Goal: Task Accomplishment & Management: Manage account settings

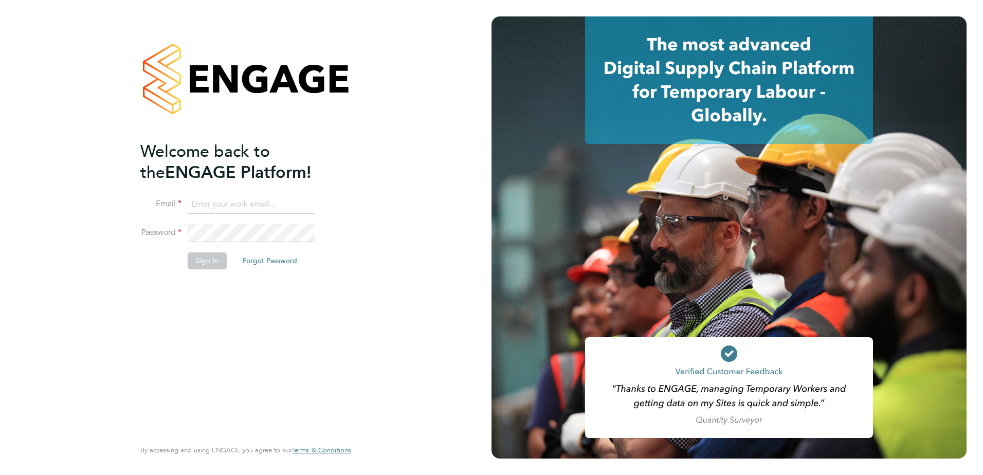
type input "paul.grayston@vistry.co.uk"
click at [210, 266] on button "Sign In" at bounding box center [207, 260] width 39 height 16
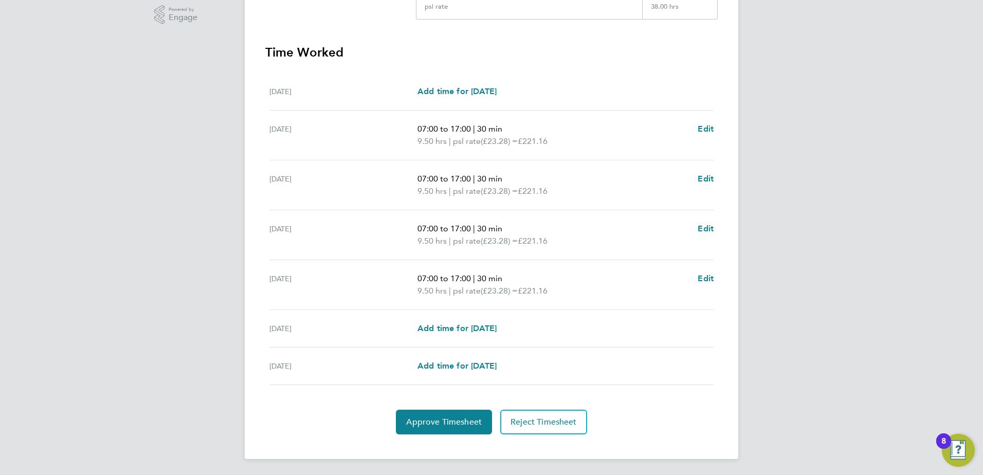
scroll to position [264, 0]
click at [432, 417] on span "Approve Timesheet" at bounding box center [444, 421] width 76 height 10
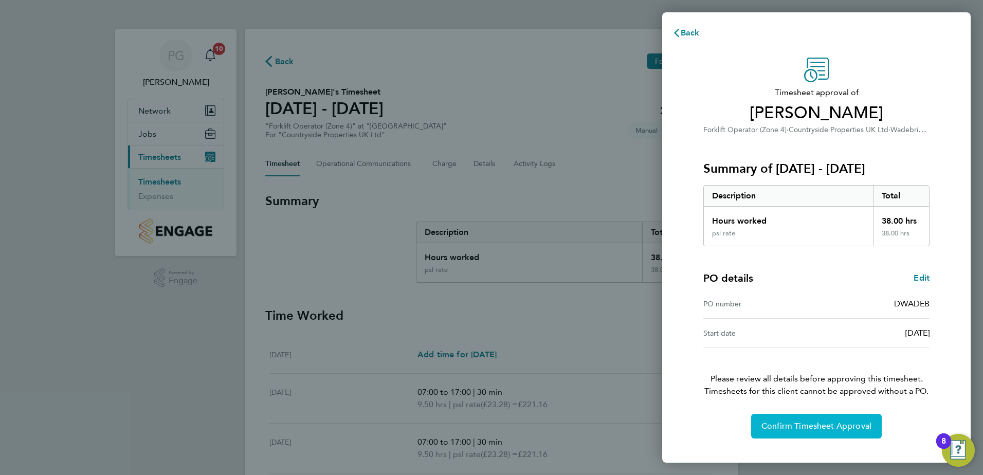
click at [814, 428] on span "Confirm Timesheet Approval" at bounding box center [816, 426] width 110 height 10
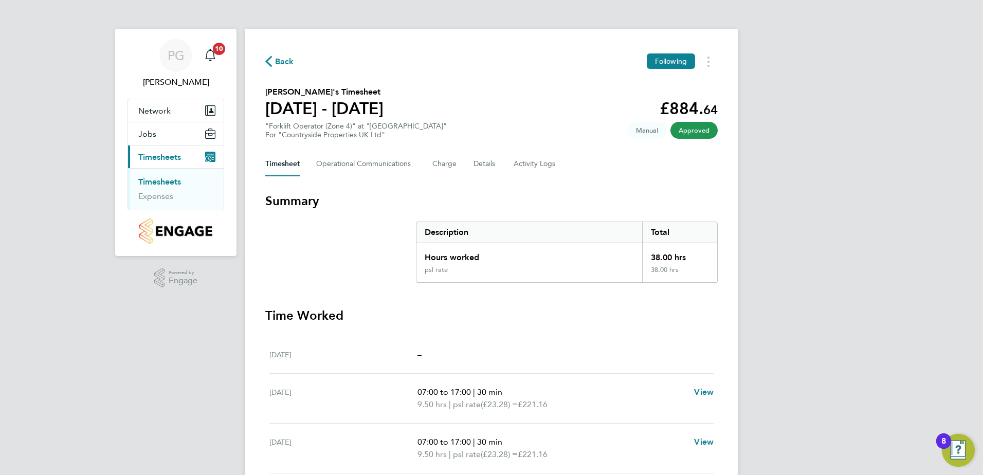
click at [150, 181] on link "Timesheets" at bounding box center [159, 182] width 43 height 10
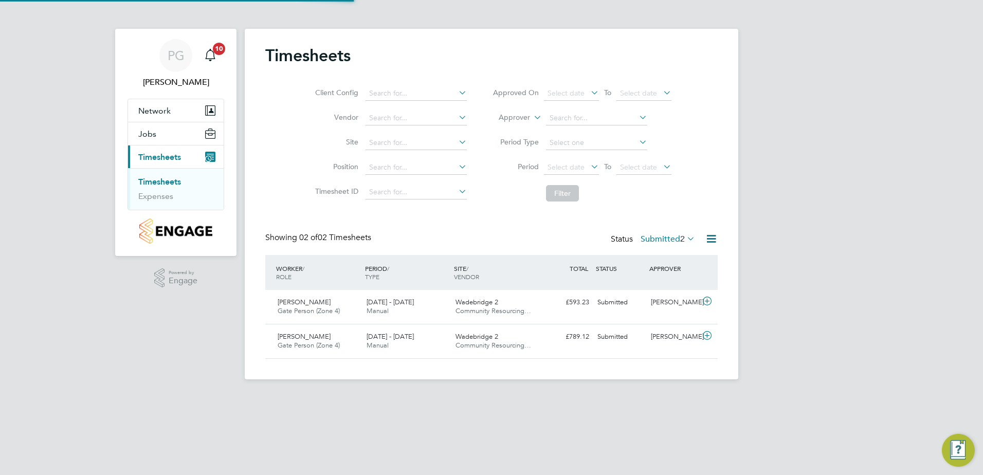
scroll to position [26, 89]
click at [308, 304] on span "Gregory David" at bounding box center [304, 302] width 53 height 9
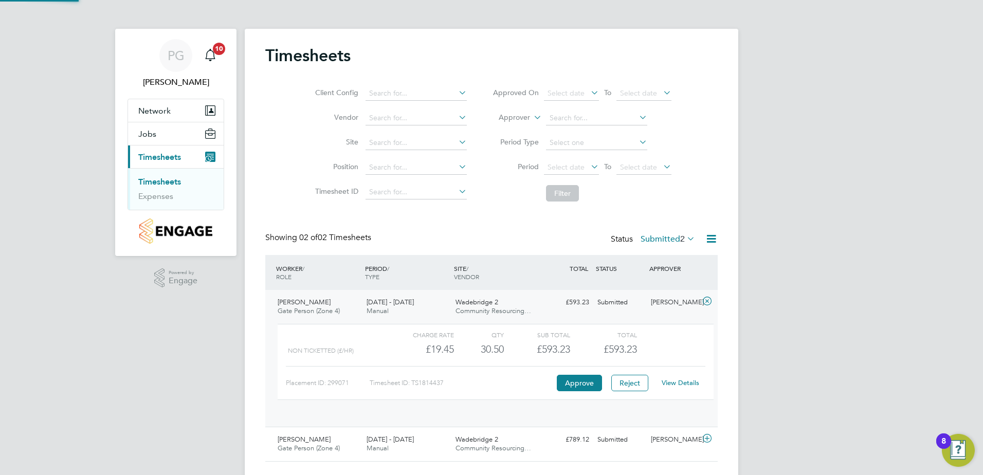
scroll to position [17, 100]
click at [677, 385] on link "View Details" at bounding box center [681, 382] width 38 height 9
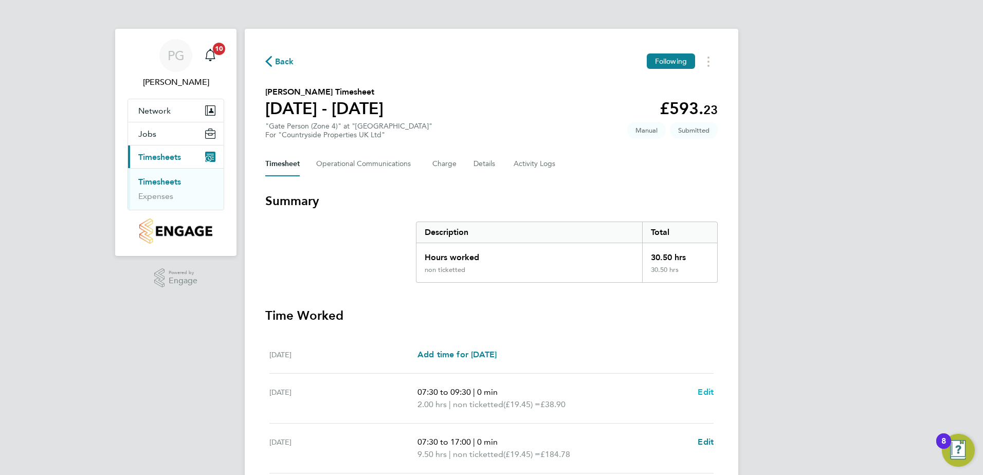
click at [703, 389] on span "Edit" at bounding box center [706, 392] width 16 height 10
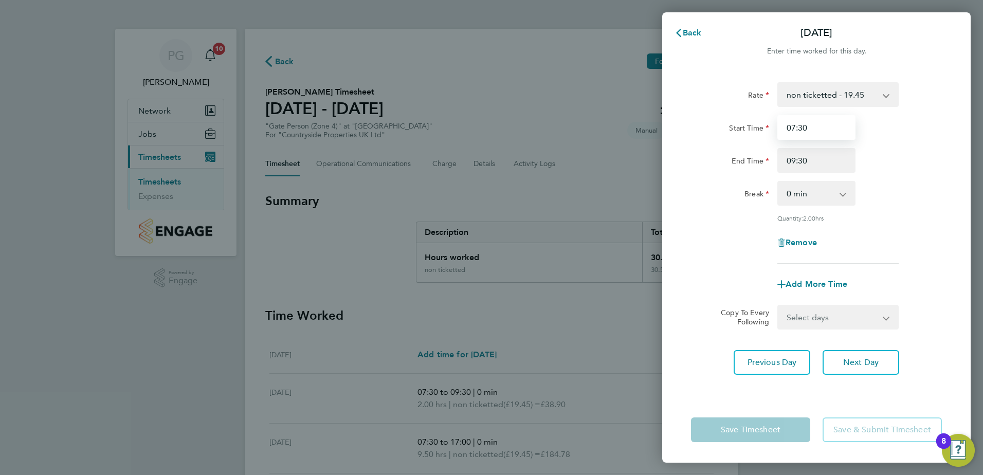
click at [813, 127] on input "07:30" at bounding box center [816, 127] width 78 height 25
drag, startPoint x: 812, startPoint y: 126, endPoint x: 766, endPoint y: 132, distance: 46.6
click at [766, 132] on div "Start Time 07:30" at bounding box center [816, 127] width 259 height 25
type input "00:00"
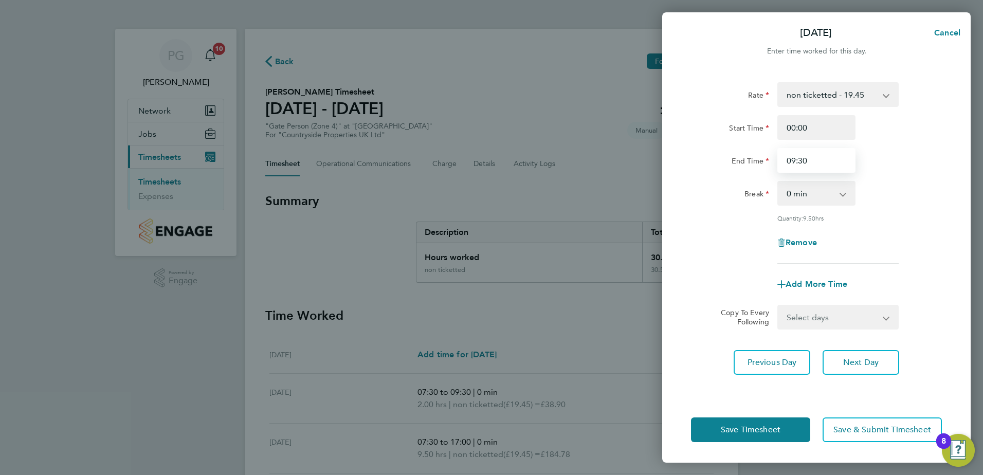
drag, startPoint x: 819, startPoint y: 160, endPoint x: 776, endPoint y: 164, distance: 43.9
click at [776, 164] on div "09:30" at bounding box center [816, 160] width 86 height 25
type input "00:00"
click at [693, 249] on div "Remove" at bounding box center [816, 242] width 259 height 25
click at [746, 428] on span "Save Timesheet" at bounding box center [751, 430] width 60 height 10
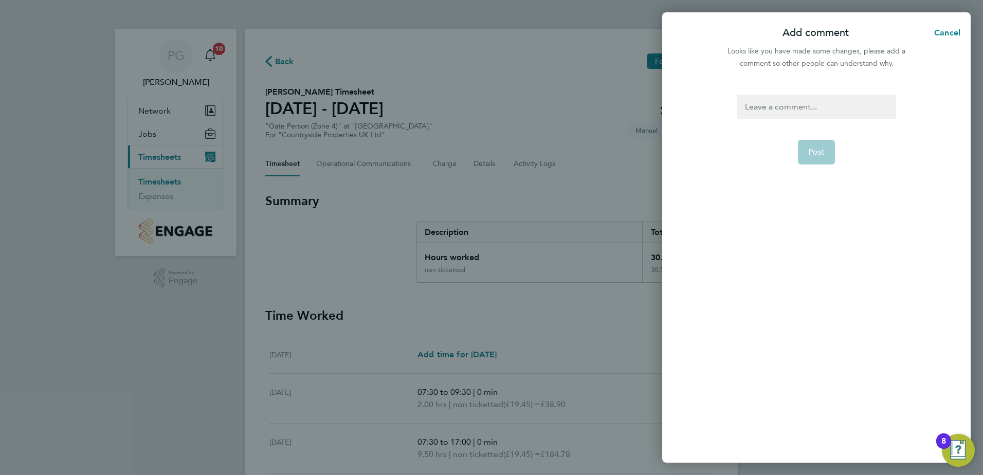
click at [772, 108] on div at bounding box center [816, 107] width 159 height 25
click at [823, 153] on span "Post" at bounding box center [816, 152] width 17 height 10
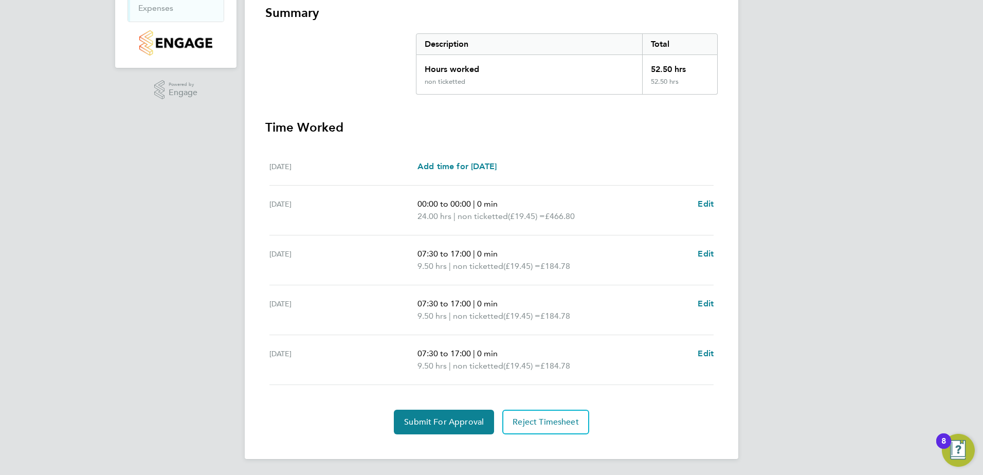
scroll to position [189, 0]
click at [435, 421] on span "Submit For Approval" at bounding box center [444, 421] width 80 height 10
click at [449, 421] on span "Approve Timesheet" at bounding box center [444, 421] width 76 height 10
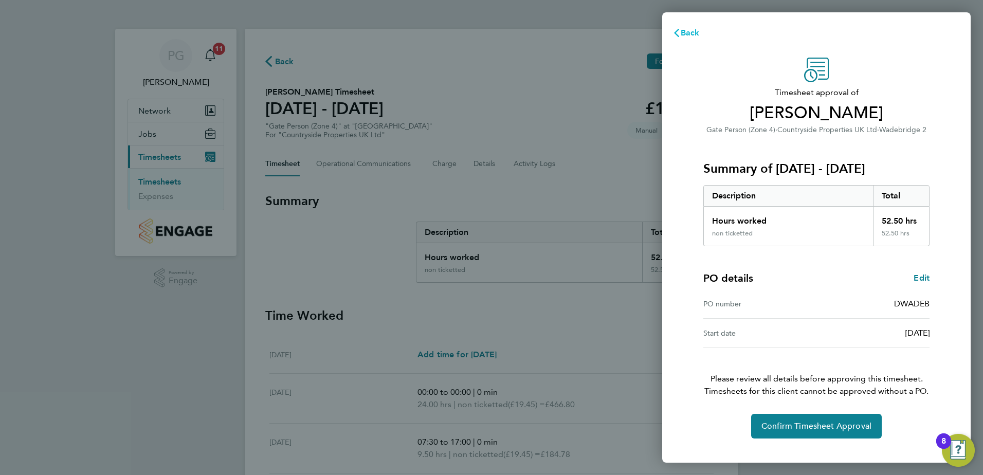
click at [690, 32] on span "Back" at bounding box center [690, 33] width 19 height 10
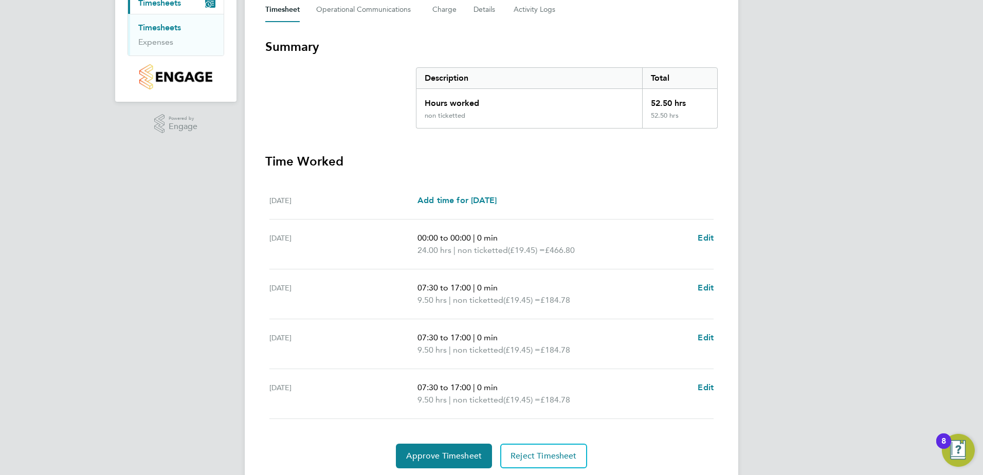
scroll to position [189, 0]
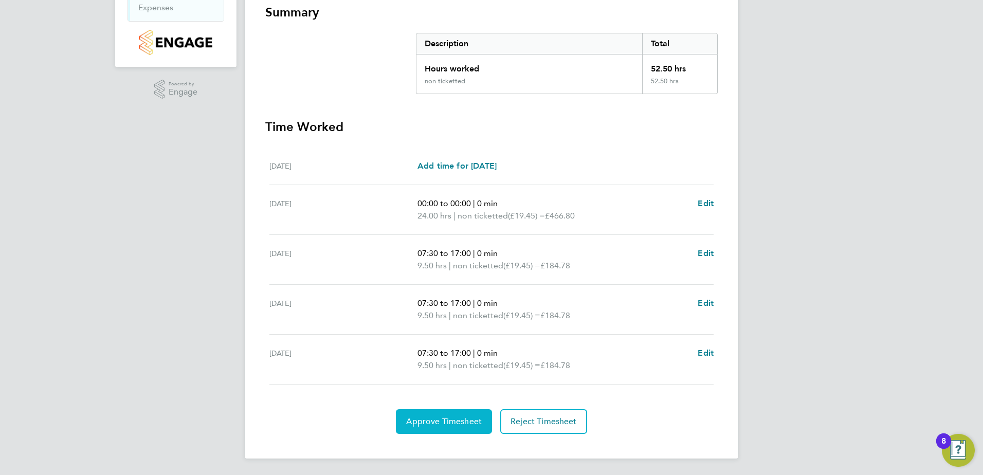
click at [447, 419] on span "Approve Timesheet" at bounding box center [444, 421] width 76 height 10
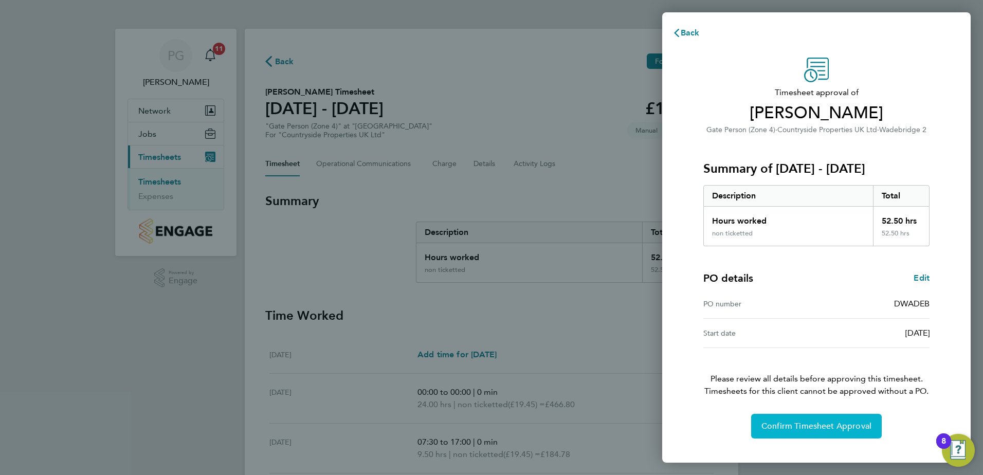
click at [814, 425] on span "Confirm Timesheet Approval" at bounding box center [816, 426] width 110 height 10
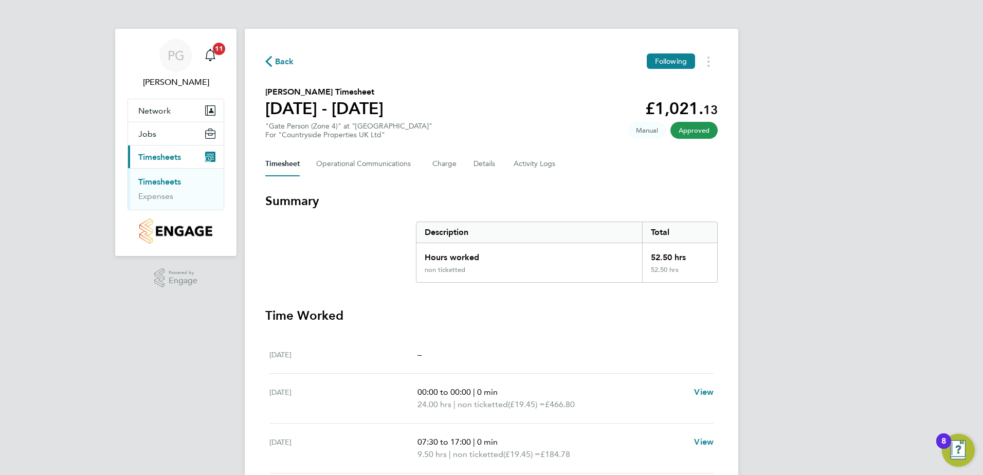
click at [160, 179] on link "Timesheets" at bounding box center [159, 182] width 43 height 10
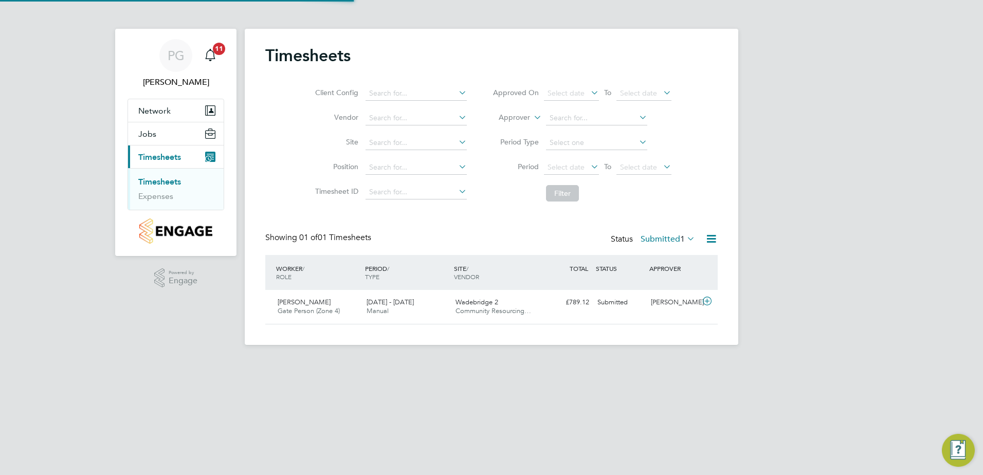
scroll to position [26, 89]
click at [315, 302] on span "Andrius Janasonis" at bounding box center [304, 302] width 53 height 9
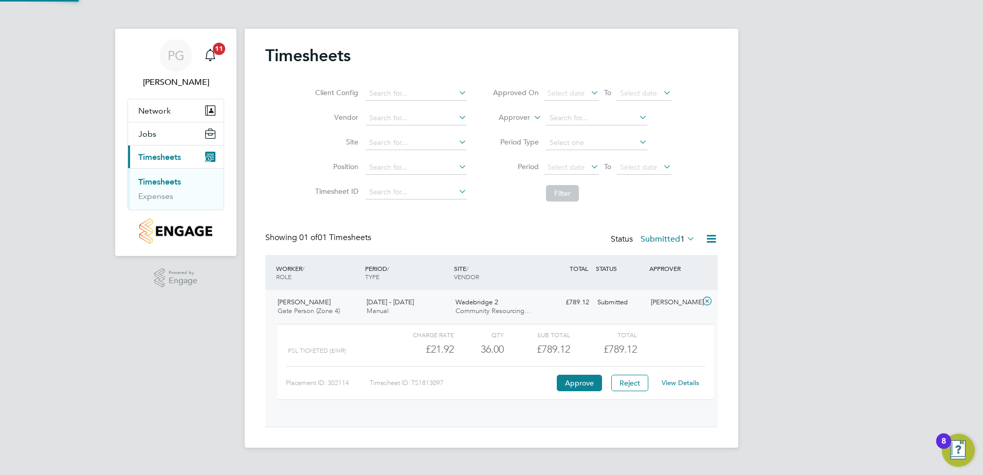
scroll to position [17, 100]
click at [683, 382] on link "View Details" at bounding box center [681, 382] width 38 height 9
click at [680, 382] on link "View Details" at bounding box center [681, 382] width 38 height 9
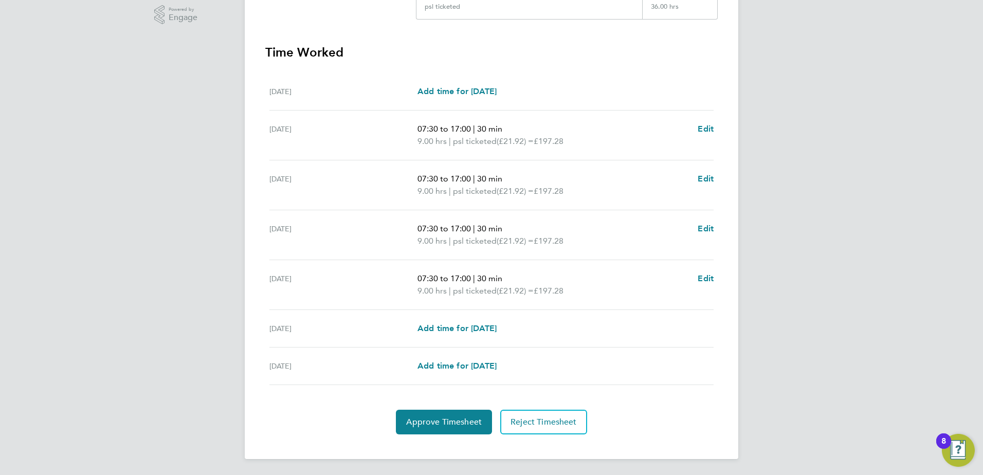
scroll to position [264, 0]
click at [450, 419] on span "Approve Timesheet" at bounding box center [444, 421] width 76 height 10
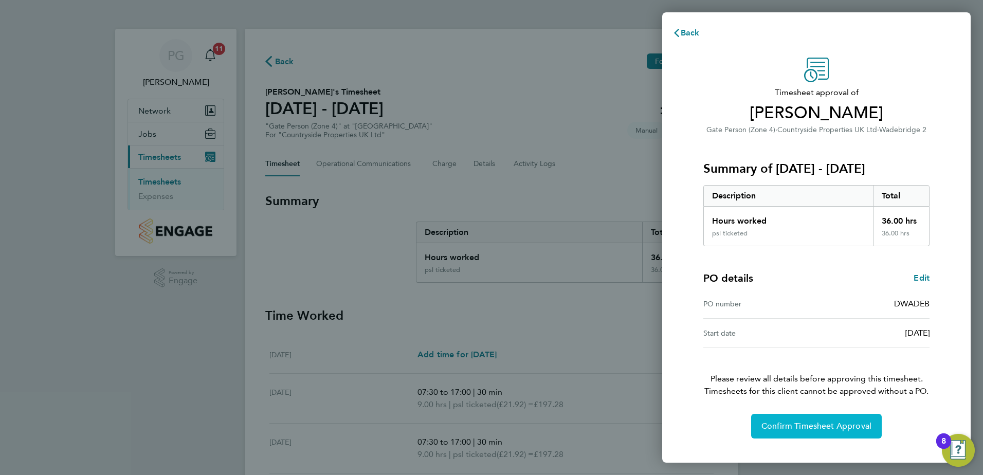
click at [813, 426] on span "Confirm Timesheet Approval" at bounding box center [816, 426] width 110 height 10
